Goal: Check status: Check status

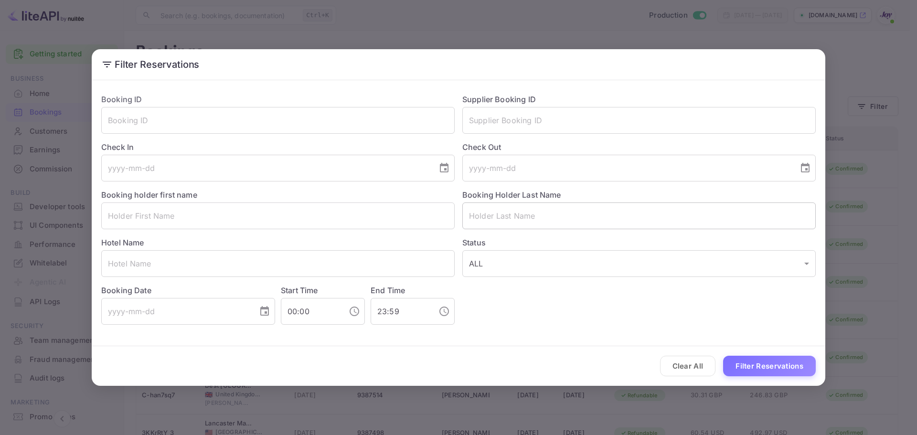
click at [480, 216] on input "text" at bounding box center [638, 215] width 353 height 27
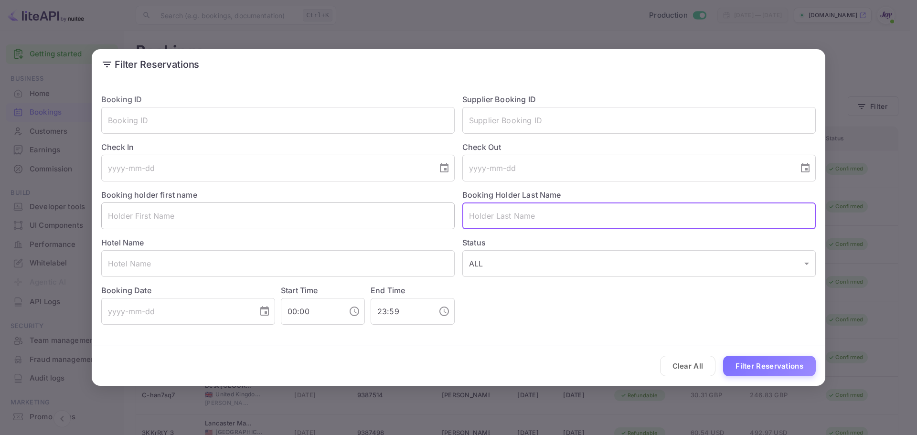
paste input "[PERSON_NAME]"
drag, startPoint x: 492, startPoint y: 217, endPoint x: 430, endPoint y: 212, distance: 62.2
click at [431, 212] on div "Booking ID ​ Supplier Booking ID ​ Check In ​ Check Out ​ Booking holder first …" at bounding box center [455, 205] width 722 height 239
type input "[PERSON_NAME]"
click at [767, 373] on div "Clear All Filter Reservations" at bounding box center [458, 366] width 733 height 40
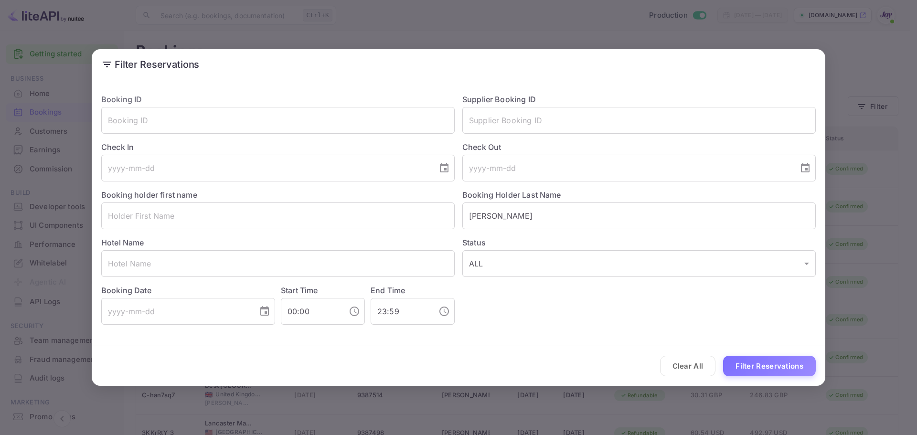
drag, startPoint x: 761, startPoint y: 364, endPoint x: 747, endPoint y: 360, distance: 15.3
click at [761, 364] on button "Filter Reservations" at bounding box center [769, 366] width 93 height 21
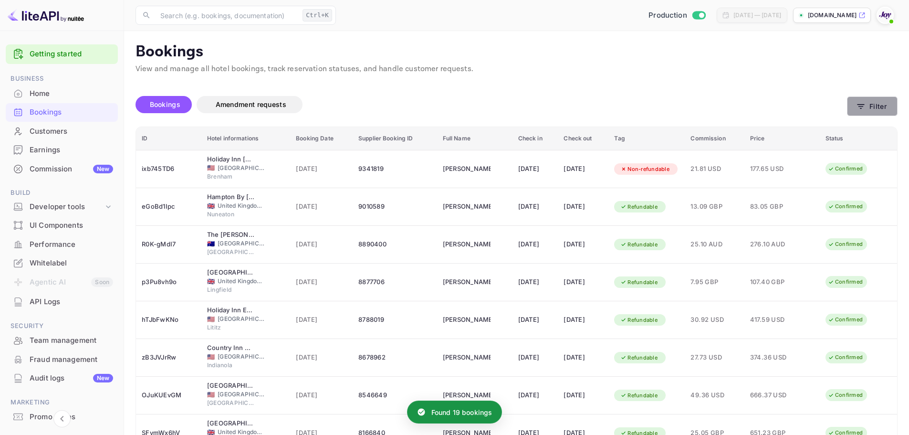
click at [866, 106] on icon "button" at bounding box center [861, 107] width 10 height 10
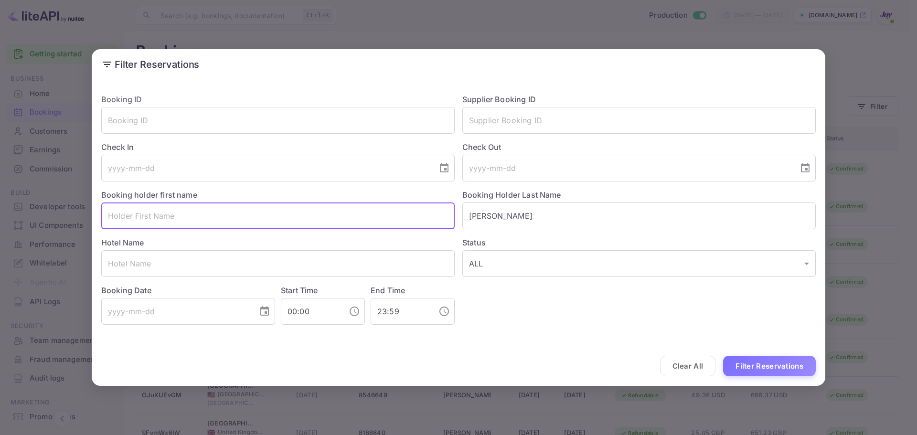
click at [265, 224] on input "text" at bounding box center [277, 215] width 353 height 27
paste input "[PERSON_NAME]"
click at [149, 217] on input "[PERSON_NAME]" at bounding box center [277, 215] width 353 height 27
type input "[PERSON_NAME]"
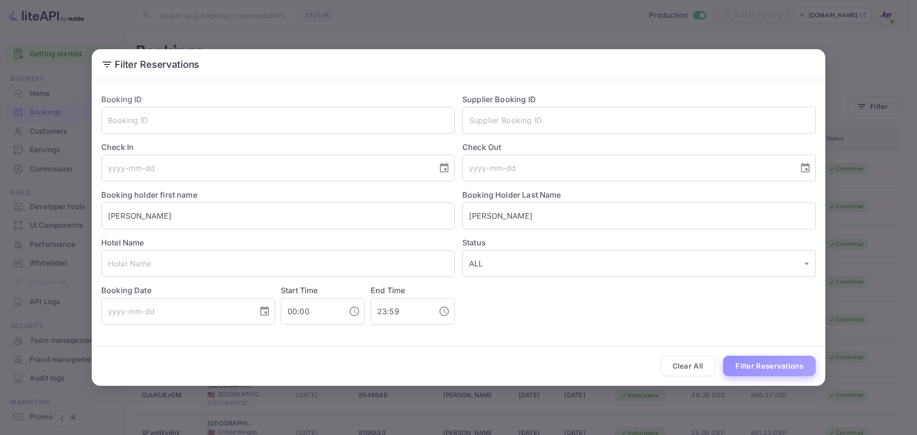
click at [772, 363] on button "Filter Reservations" at bounding box center [769, 366] width 93 height 21
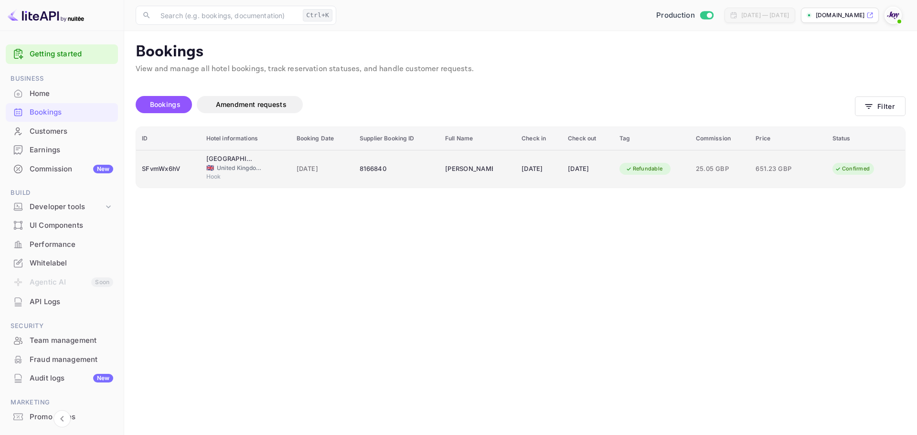
click at [408, 173] on div "8166840" at bounding box center [396, 168] width 74 height 15
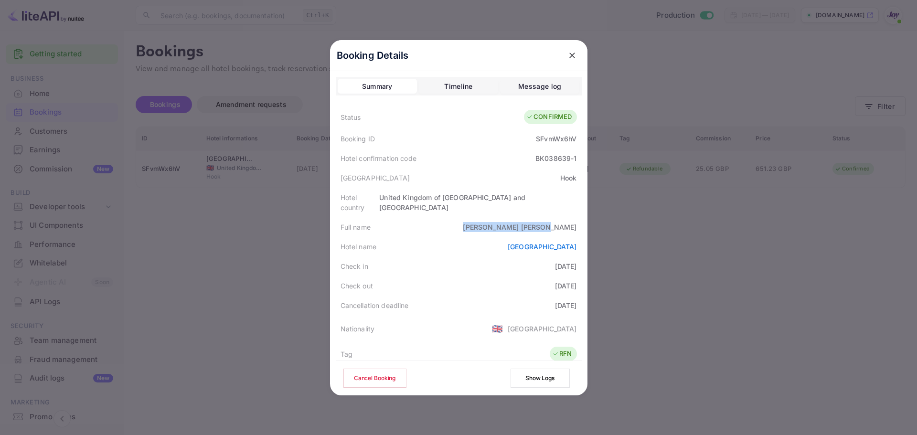
drag, startPoint x: 526, startPoint y: 220, endPoint x: 576, endPoint y: 221, distance: 49.7
click at [576, 221] on div "Full name [PERSON_NAME]" at bounding box center [459, 227] width 246 height 20
copy div "[PERSON_NAME]"
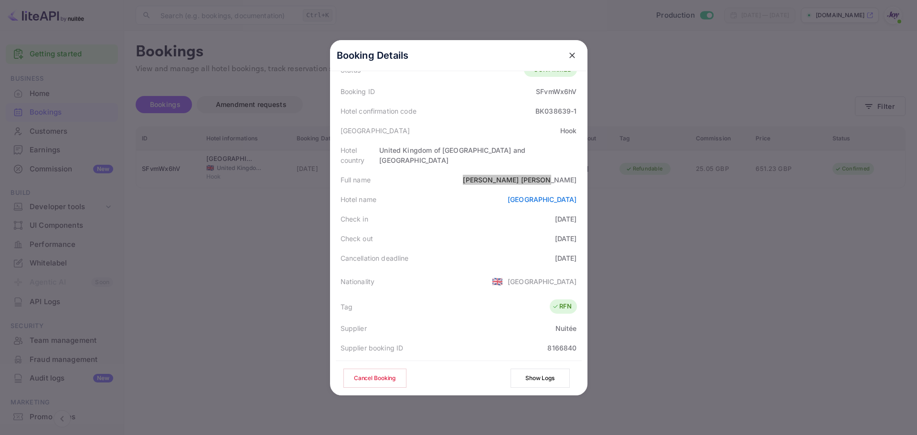
scroll to position [222, 0]
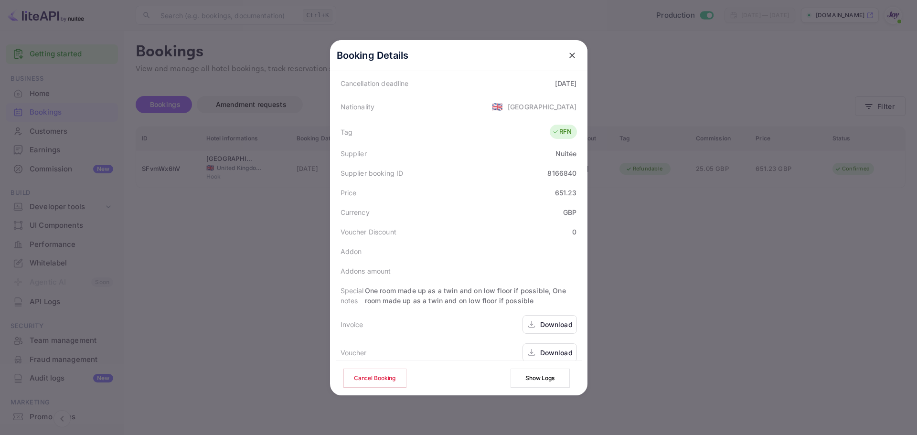
click at [554, 168] on div "8166840" at bounding box center [561, 173] width 29 height 10
copy div "8166840"
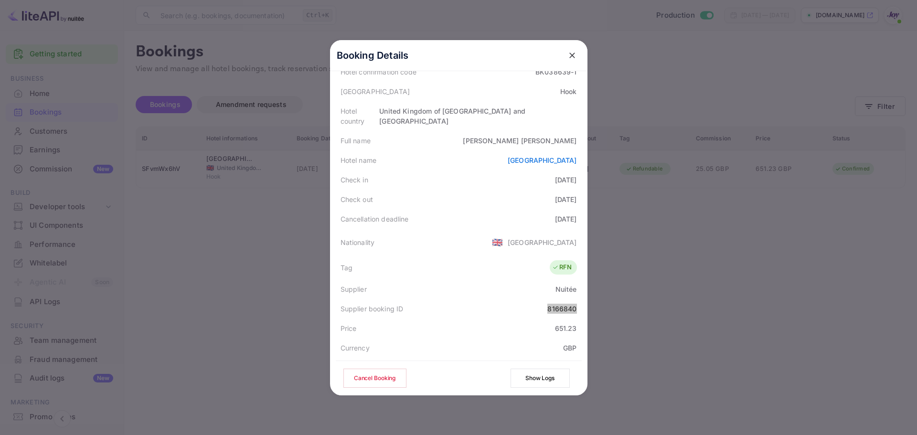
scroll to position [0, 0]
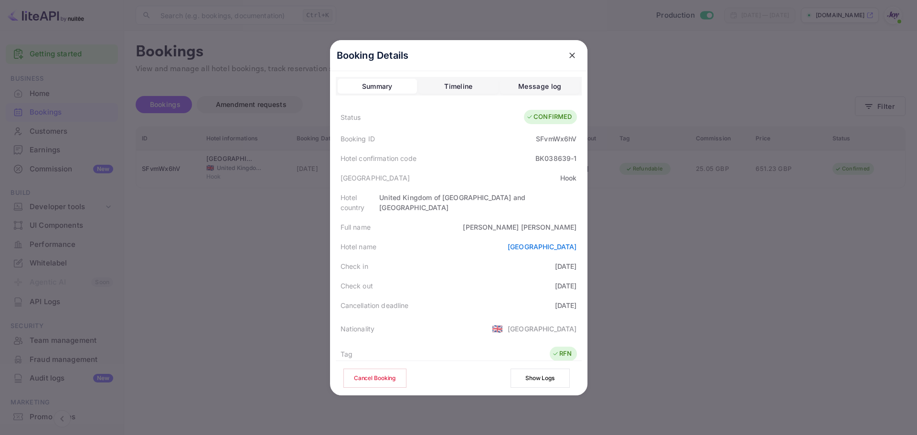
click at [571, 56] on icon "close" at bounding box center [572, 56] width 10 height 10
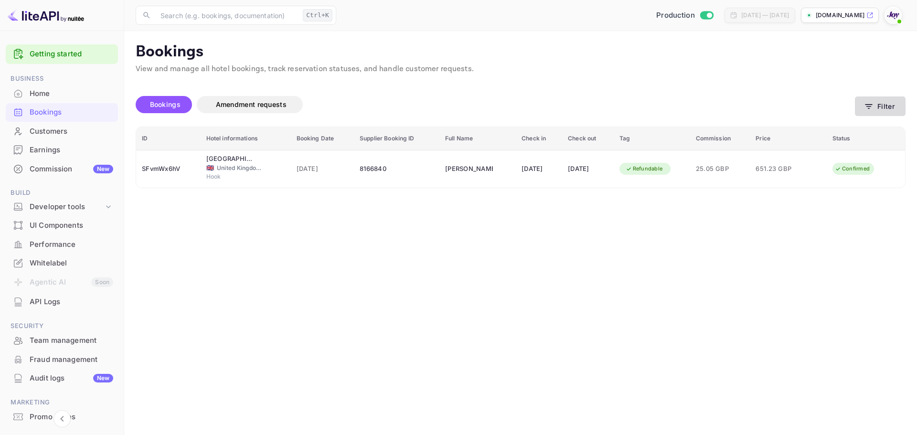
click at [885, 112] on button "Filter" at bounding box center [880, 106] width 51 height 20
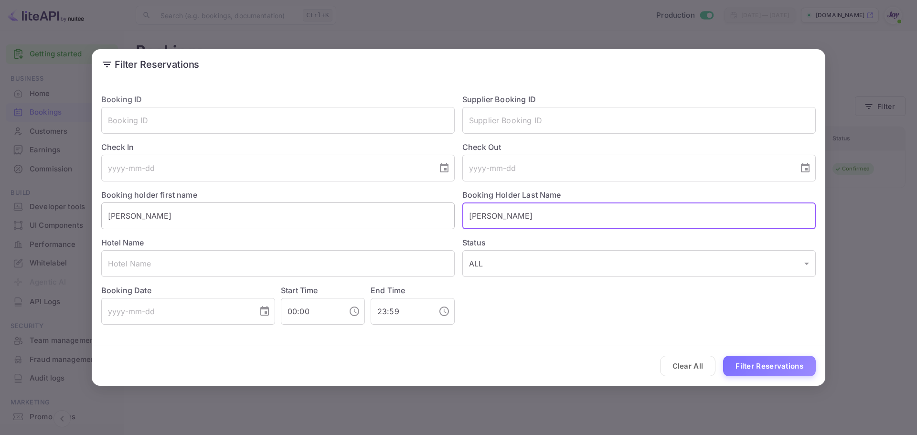
drag, startPoint x: 477, startPoint y: 217, endPoint x: 418, endPoint y: 218, distance: 59.2
click at [418, 218] on div "Booking ID ​ Supplier Booking ID ​ Check In ​ Check Out ​ Booking holder first …" at bounding box center [455, 205] width 722 height 239
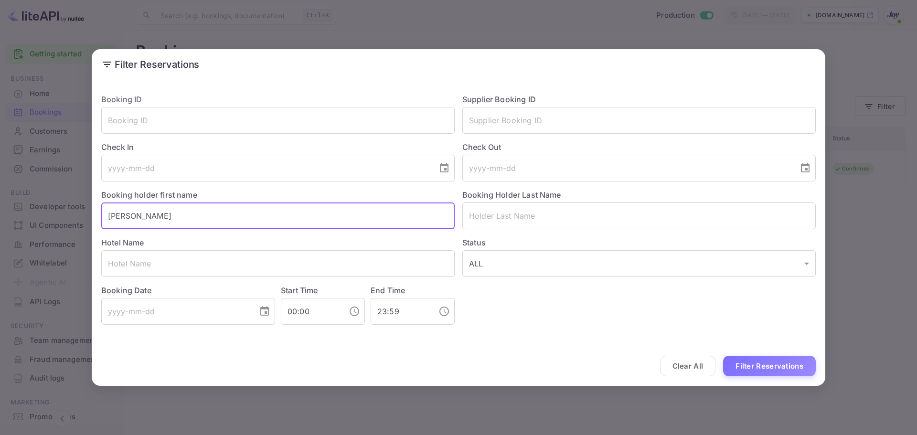
drag, startPoint x: 131, startPoint y: 206, endPoint x: 48, endPoint y: 202, distance: 82.7
click at [48, 202] on div "Filter Reservations Booking ID ​ Supplier Booking ID ​ Check In ​ Check Out ​ B…" at bounding box center [458, 217] width 917 height 435
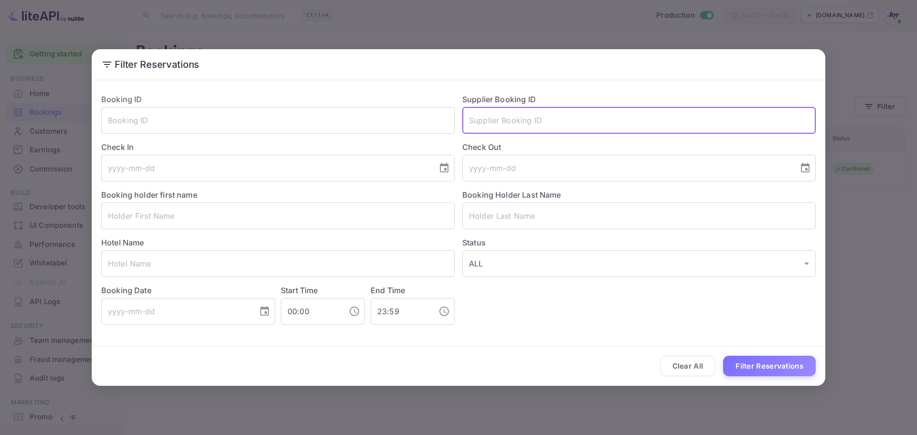
click at [519, 123] on input "text" at bounding box center [638, 120] width 353 height 27
paste input "9304293"
type input "9304293"
click at [746, 357] on button "Filter Reservations" at bounding box center [769, 366] width 93 height 21
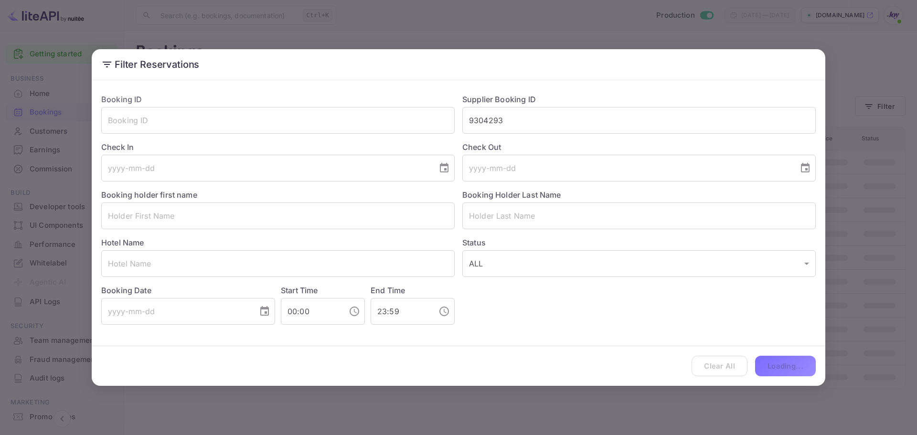
drag, startPoint x: 751, startPoint y: 361, endPoint x: 728, endPoint y: 335, distance: 34.8
click at [751, 360] on div "Clear All Loading..." at bounding box center [458, 366] width 733 height 40
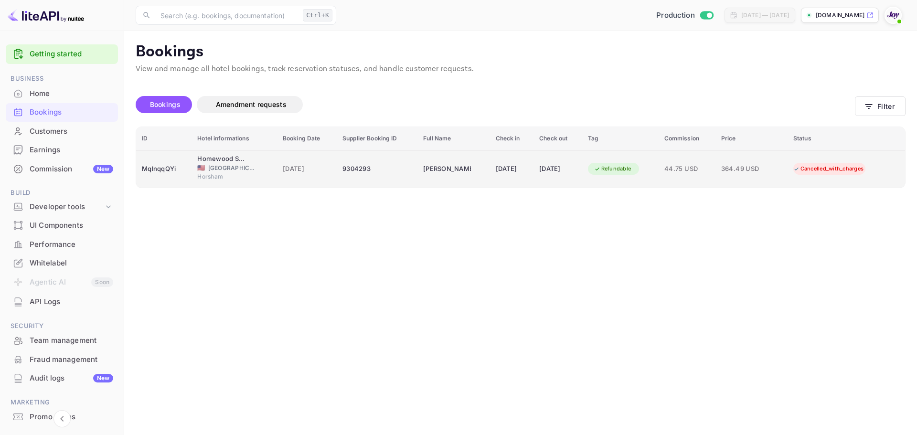
click at [399, 178] on td "9304293" at bounding box center [377, 169] width 81 height 38
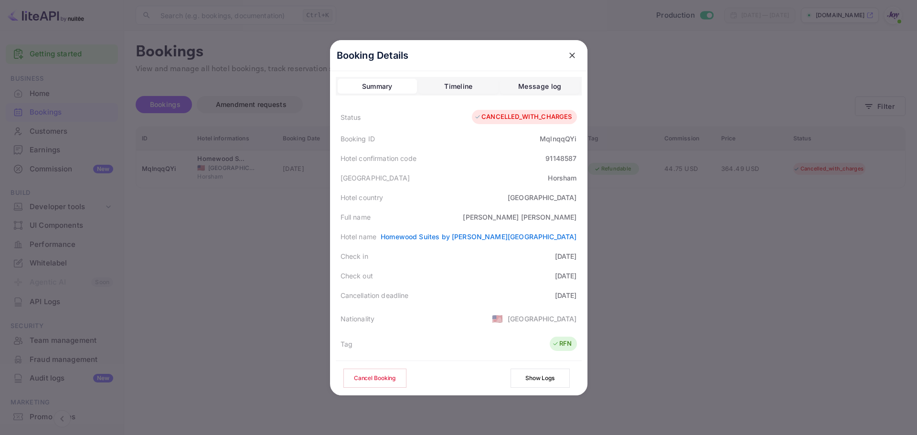
click at [267, 233] on div at bounding box center [458, 217] width 917 height 435
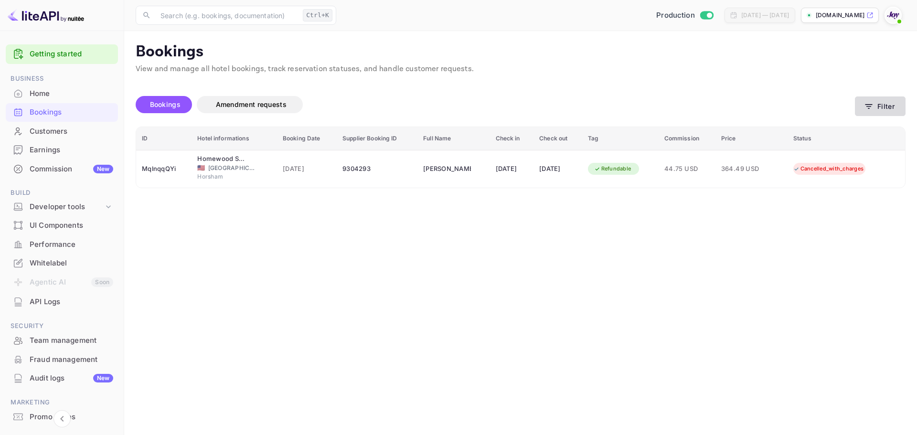
click at [889, 107] on button "Filter" at bounding box center [880, 106] width 51 height 20
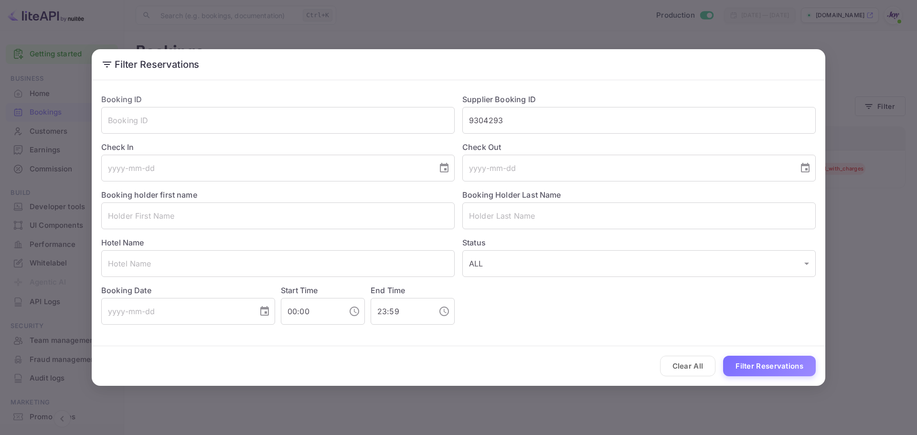
drag, startPoint x: 697, startPoint y: 366, endPoint x: 741, endPoint y: 306, distance: 74.9
click at [698, 366] on button "Clear All" at bounding box center [688, 366] width 56 height 21
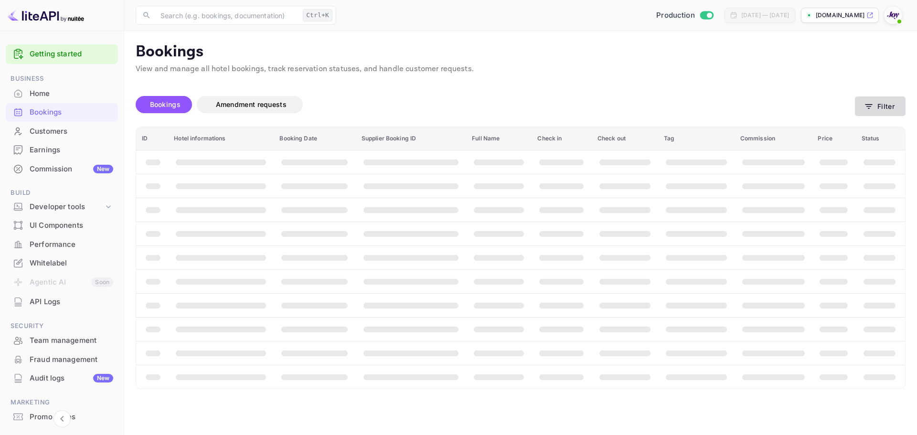
click at [887, 100] on button "Filter" at bounding box center [880, 106] width 51 height 20
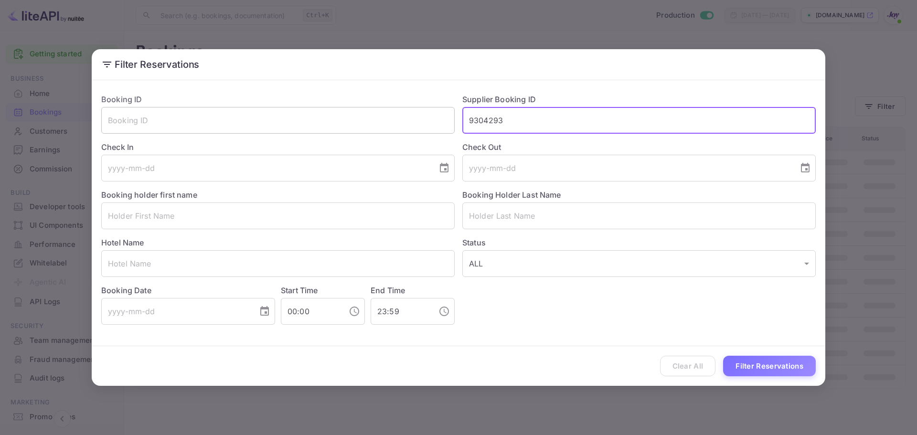
drag, startPoint x: 521, startPoint y: 115, endPoint x: 392, endPoint y: 122, distance: 129.1
click at [392, 122] on div "Booking ID ​ Supplier Booking ID 9304293 ​ Check In ​ Check Out ​ Booking holde…" at bounding box center [455, 205] width 722 height 239
click at [190, 213] on input "text" at bounding box center [277, 215] width 353 height 27
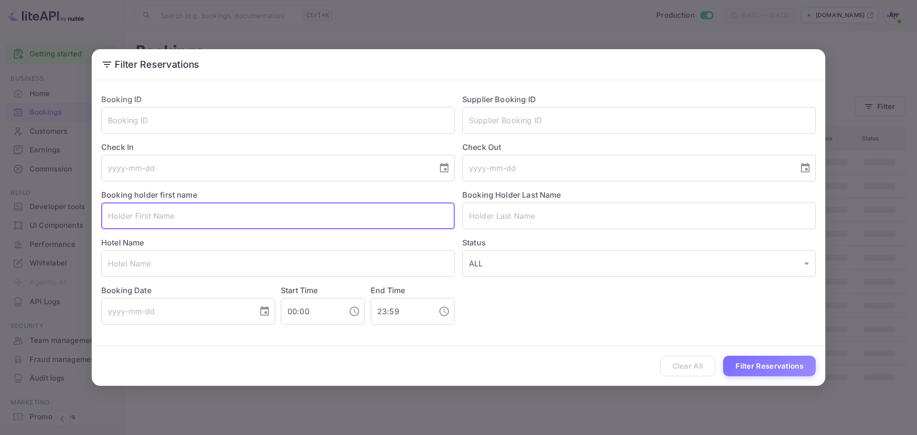
paste input "[PERSON_NAME]"
click at [148, 215] on input "[PERSON_NAME]" at bounding box center [277, 215] width 353 height 27
type input "[PERSON_NAME]"
click at [487, 216] on input "text" at bounding box center [638, 215] width 353 height 27
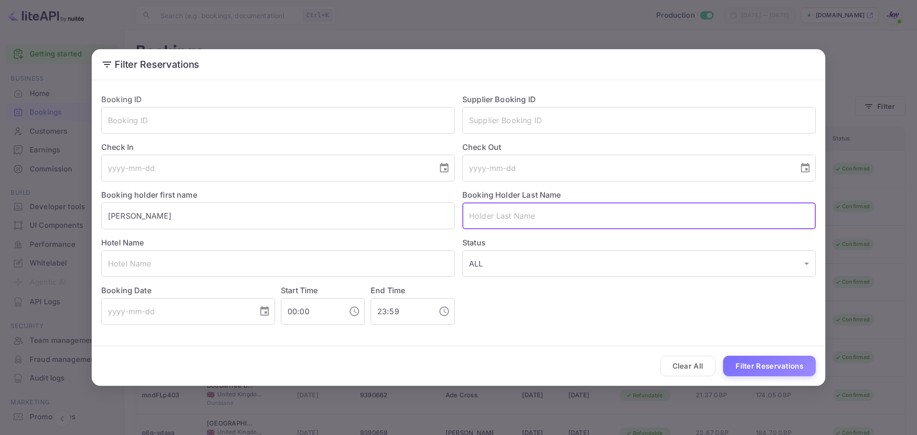
paste input "[PERSON_NAME]"
type input "[PERSON_NAME]"
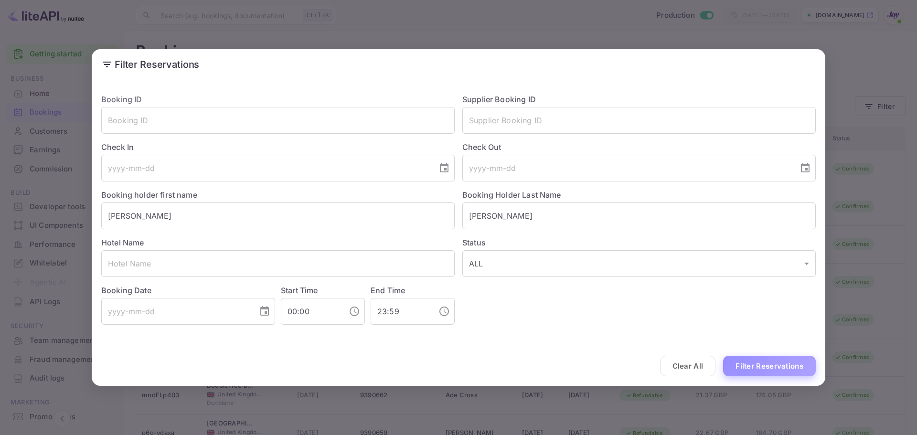
click at [776, 370] on button "Filter Reservations" at bounding box center [769, 366] width 93 height 21
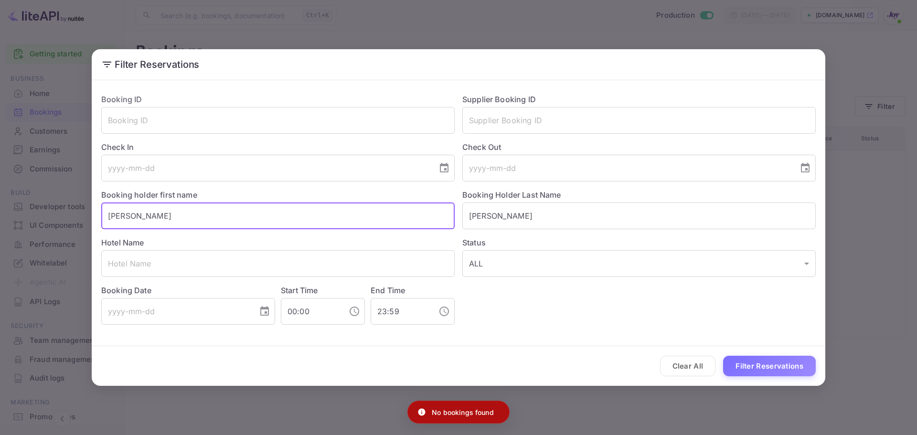
drag, startPoint x: 144, startPoint y: 211, endPoint x: 92, endPoint y: 212, distance: 52.0
click at [92, 212] on div "Booking ID ​ Supplier Booking ID ​ Check In ​ Check Out ​ Booking holder first …" at bounding box center [458, 209] width 733 height 250
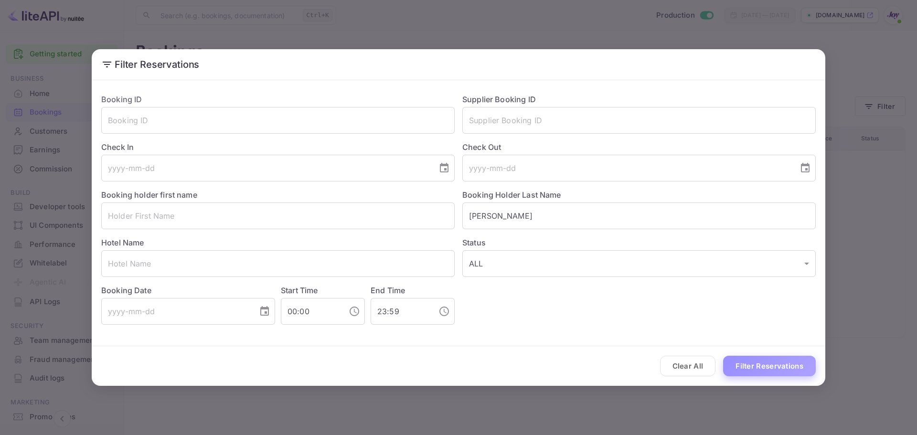
click at [785, 365] on button "Filter Reservations" at bounding box center [769, 366] width 93 height 21
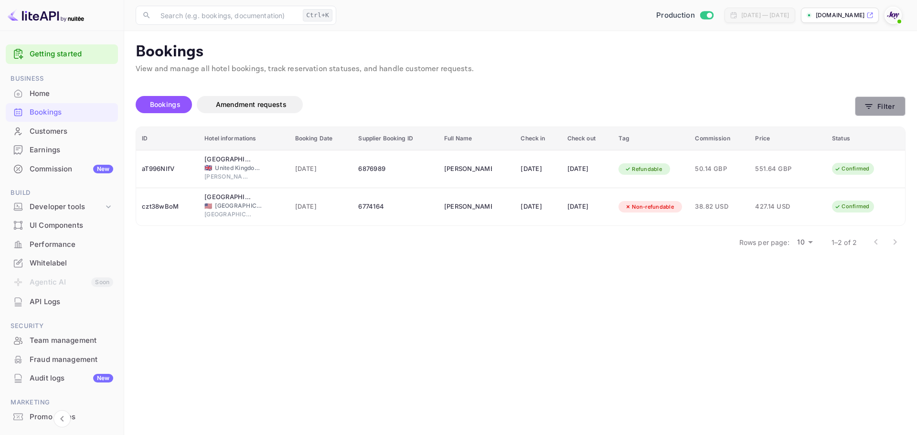
click at [888, 106] on button "Filter" at bounding box center [880, 106] width 51 height 20
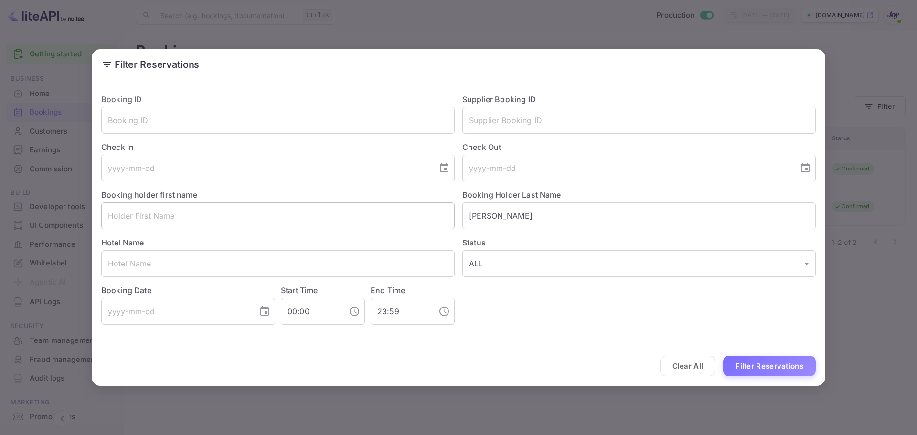
drag, startPoint x: 141, startPoint y: 214, endPoint x: 152, endPoint y: 216, distance: 11.5
click at [143, 214] on input "text" at bounding box center [277, 215] width 353 height 27
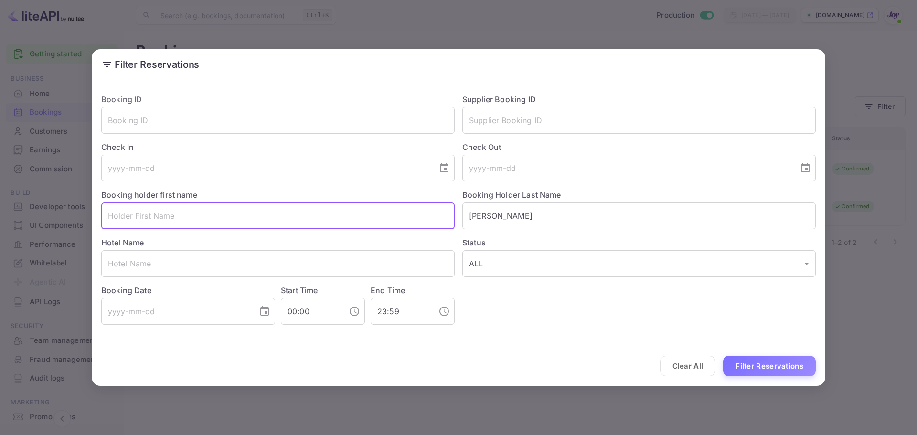
paste input "[PERSON_NAME]"
click at [155, 218] on input "[PERSON_NAME]" at bounding box center [277, 215] width 353 height 27
click at [154, 218] on input "[PERSON_NAME]" at bounding box center [277, 215] width 353 height 27
type input "[PERSON_NAME]"
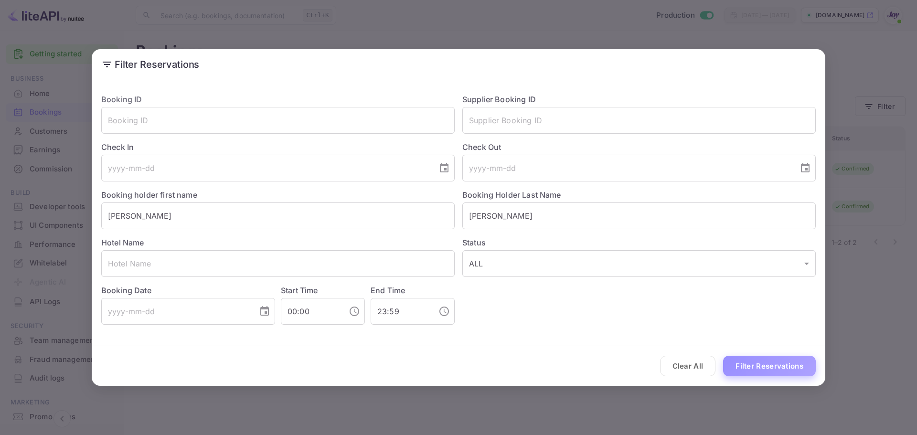
click at [735, 365] on button "Filter Reservations" at bounding box center [769, 366] width 93 height 21
